Goal: Transaction & Acquisition: Purchase product/service

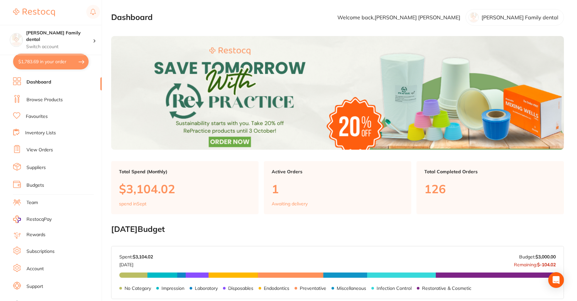
click at [44, 75] on section "[PERSON_NAME] Family dental Switch account [PERSON_NAME] Family dental $1,783.6…" at bounding box center [51, 150] width 102 height 301
click at [44, 62] on button "$1,783.69 in your order" at bounding box center [51, 62] width 76 height 16
checkbox input "true"
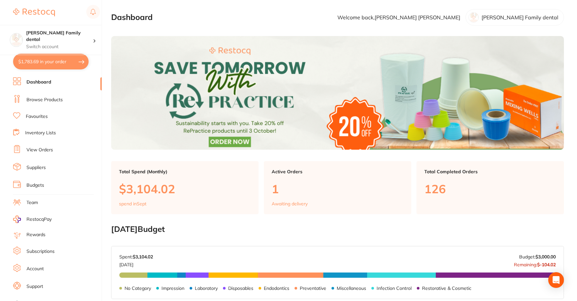
checkbox input "true"
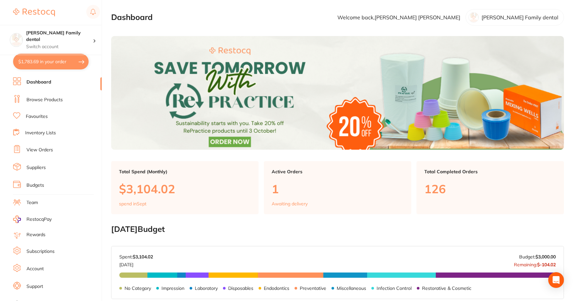
checkbox input "true"
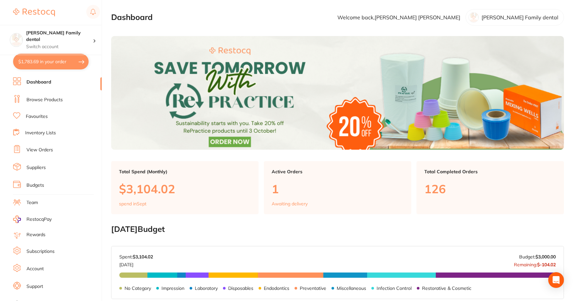
checkbox input "true"
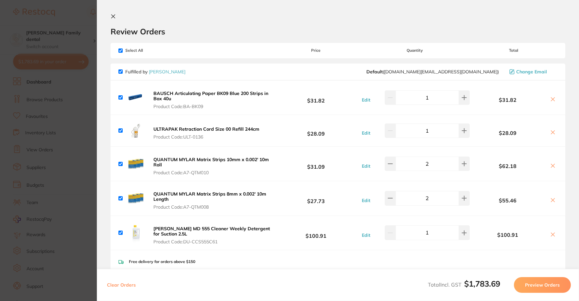
click at [114, 16] on icon at bounding box center [114, 17] width 4 height 4
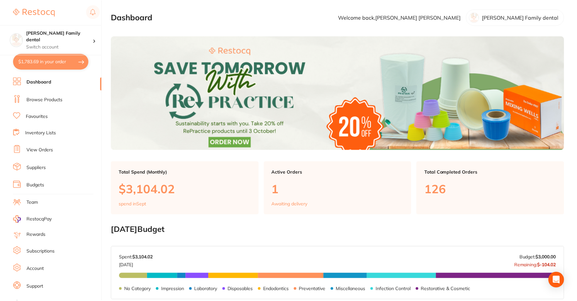
scroll to position [0, 0]
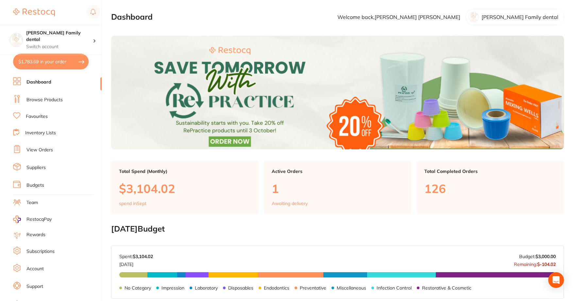
click at [39, 111] on ul "Dashboard Browse Products Favourites Inventory Lists View Orders Suppliers Budg…" at bounding box center [57, 190] width 89 height 226
click at [39, 113] on link "Favourites" at bounding box center [37, 116] width 22 height 7
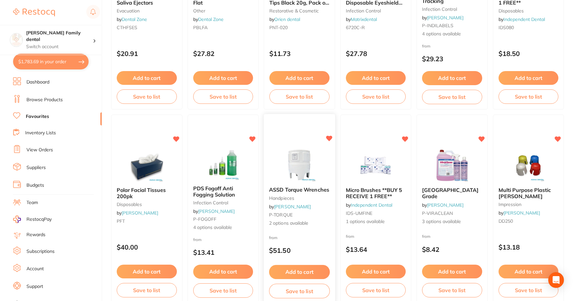
scroll to position [771, 0]
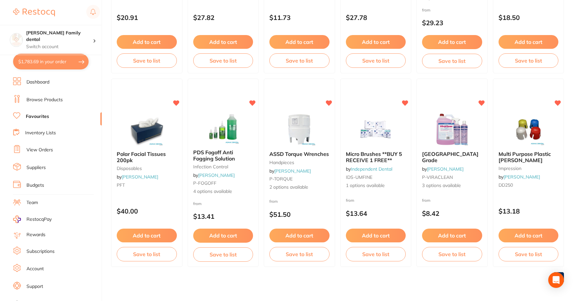
click at [41, 63] on button "$1,783.69 in your order" at bounding box center [51, 62] width 76 height 16
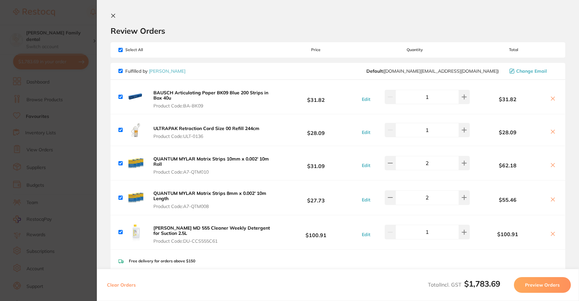
scroll to position [0, 0]
click at [110, 13] on section "Review Orders Your orders are being processed and we will notify you once we ha…" at bounding box center [338, 150] width 482 height 301
click at [112, 15] on icon at bounding box center [113, 16] width 5 height 5
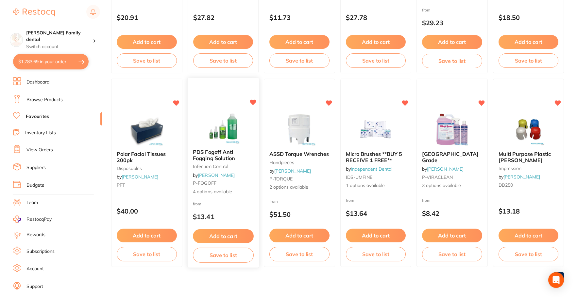
click at [222, 235] on button "Add to cart" at bounding box center [223, 236] width 61 height 14
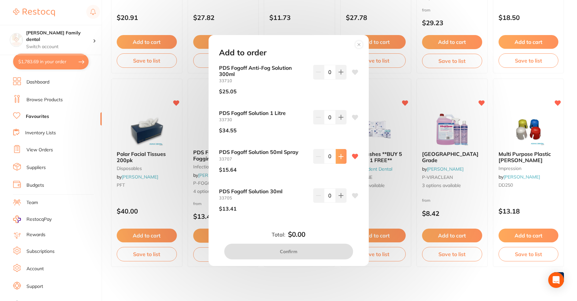
click at [343, 160] on button at bounding box center [341, 156] width 11 height 14
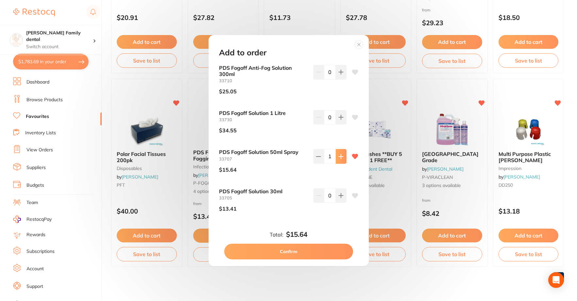
click at [343, 160] on button at bounding box center [341, 156] width 11 height 14
click at [314, 158] on button at bounding box center [318, 156] width 11 height 14
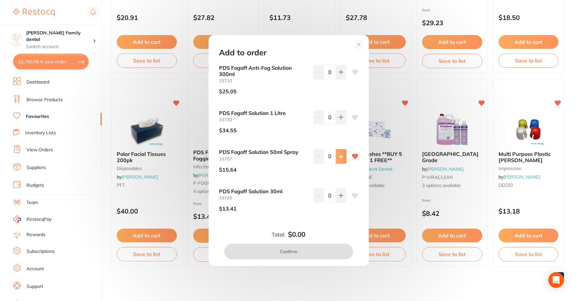
click at [339, 155] on icon at bounding box center [341, 156] width 5 height 5
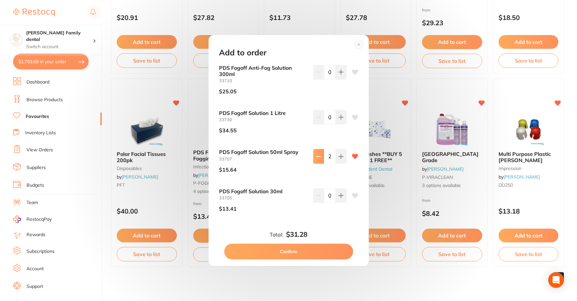
click at [318, 153] on button at bounding box center [318, 156] width 11 height 14
type input "0"
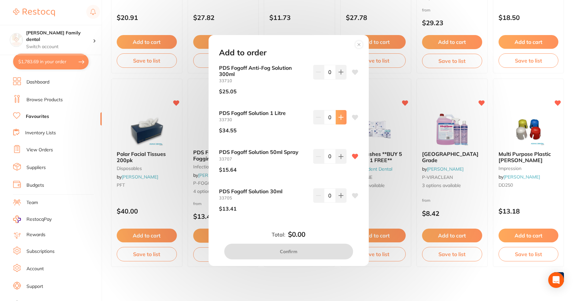
click at [342, 117] on icon at bounding box center [341, 117] width 4 height 4
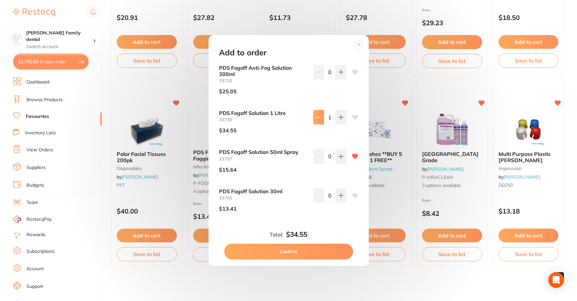
click at [316, 116] on icon at bounding box center [318, 117] width 5 height 5
type input "0"
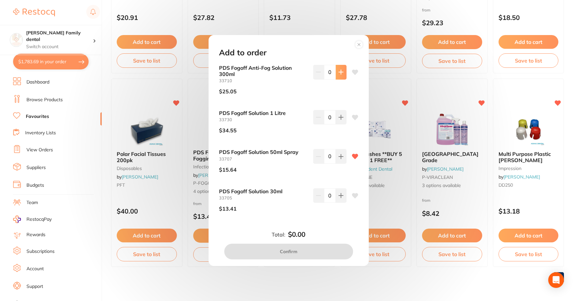
click at [339, 73] on icon at bounding box center [341, 71] width 5 height 5
type input "1"
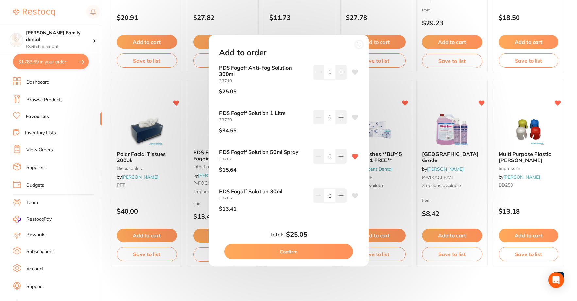
click at [298, 250] on button "Confirm" at bounding box center [288, 251] width 129 height 16
checkbox input "false"
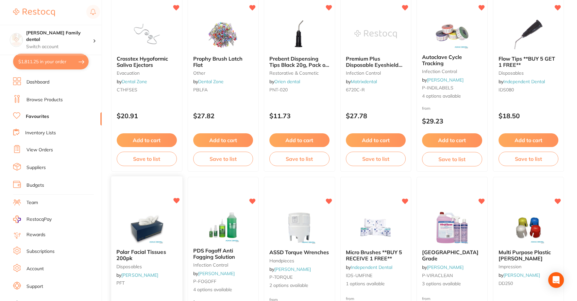
scroll to position [739, 0]
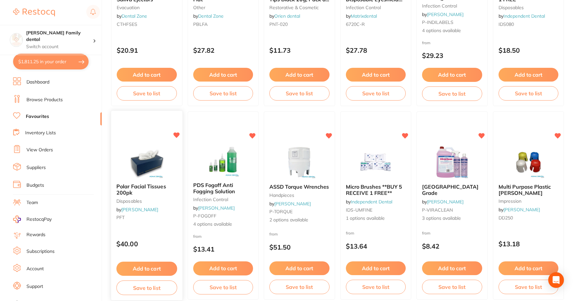
click at [133, 188] on span "Polar Facial Tissues 200pk" at bounding box center [141, 189] width 50 height 13
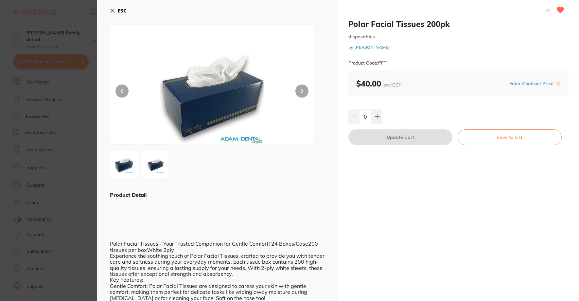
click at [112, 11] on icon at bounding box center [113, 11] width 4 height 4
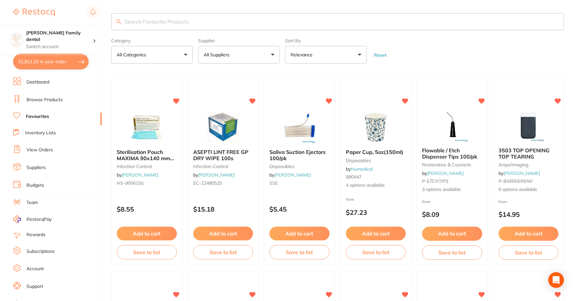
click at [38, 82] on link "Dashboard" at bounding box center [38, 82] width 23 height 7
